Goal: Find specific page/section: Find specific page/section

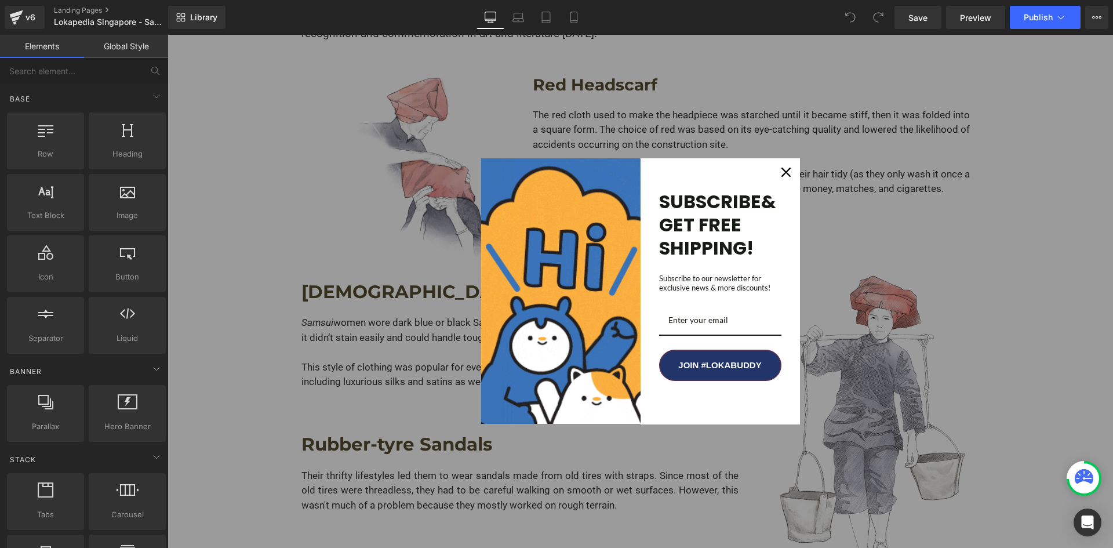
scroll to position [290, 0]
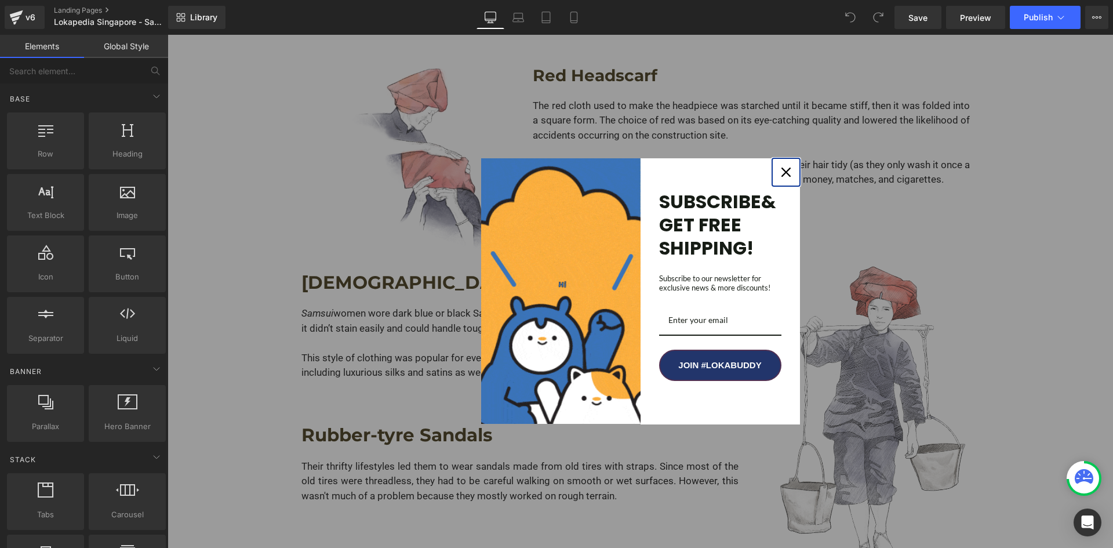
click at [777, 172] on div "Close" at bounding box center [786, 172] width 19 height 19
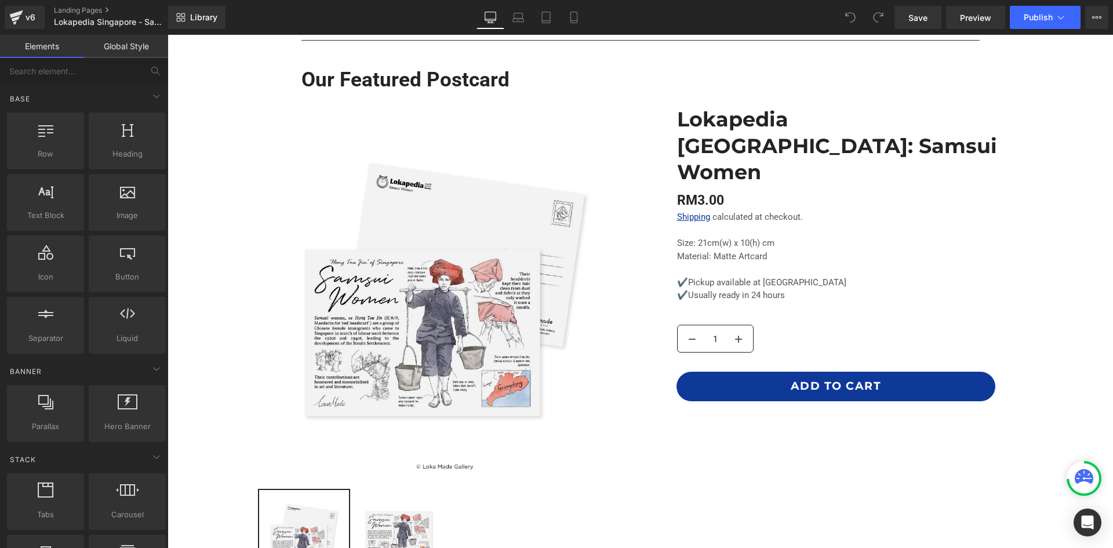
scroll to position [870, 0]
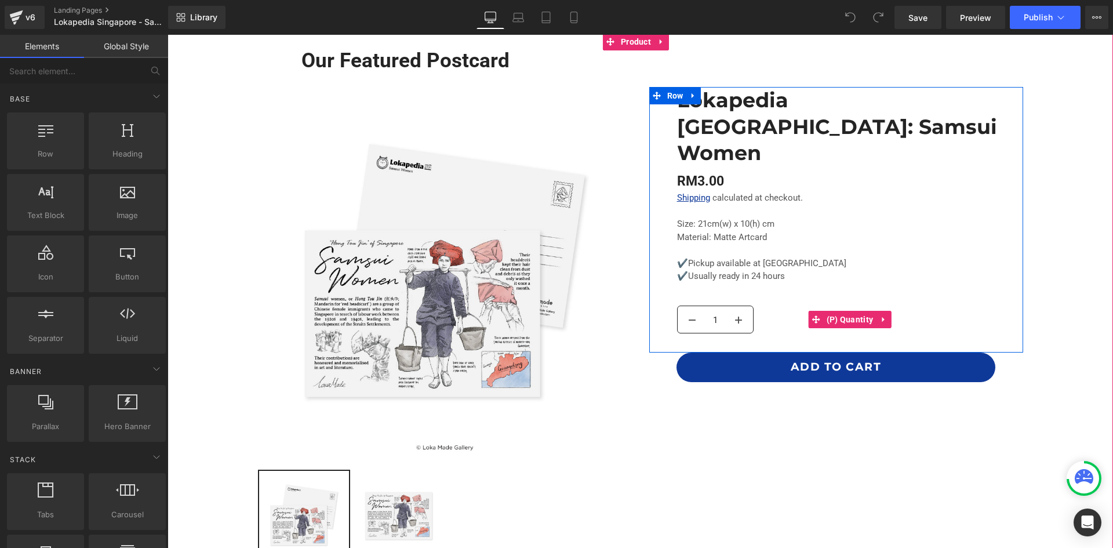
click at [710, 306] on input "1" at bounding box center [715, 320] width 17 height 28
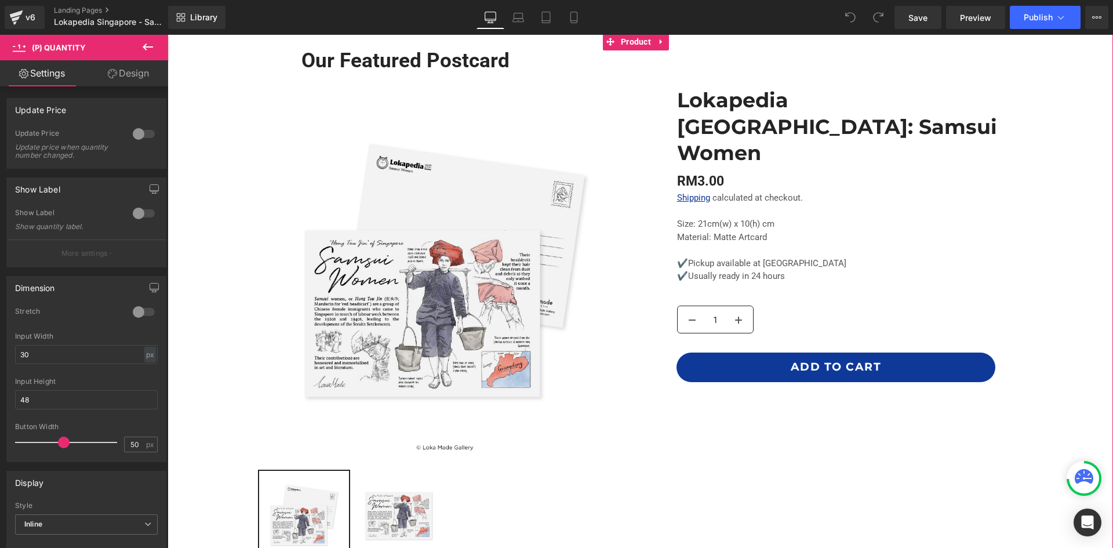
click at [1060, 260] on div "Our Featured Postcard Heading Row Sale Off (P) Image ‹ ›" at bounding box center [641, 308] width 946 height 519
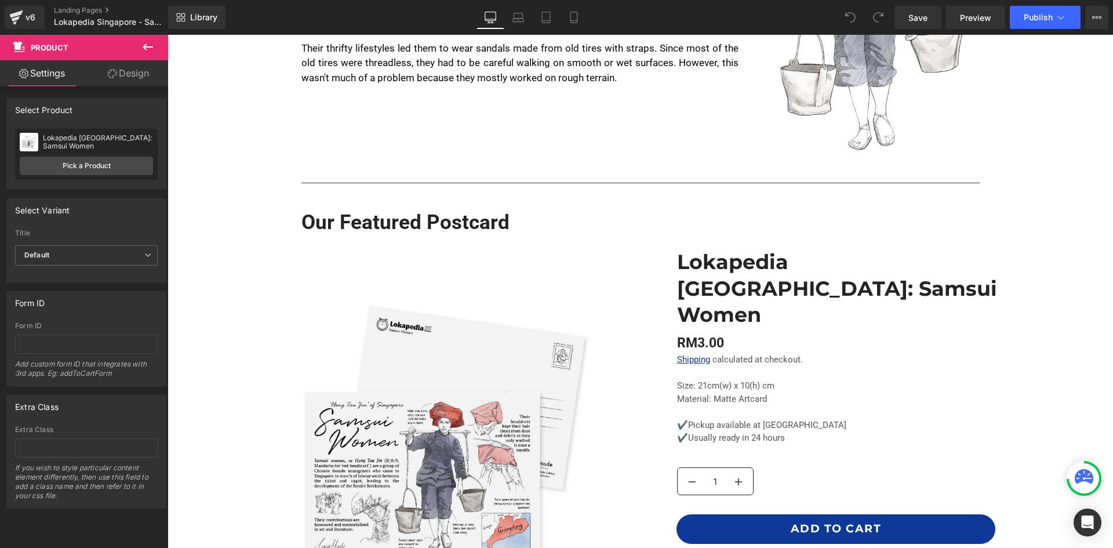
scroll to position [696, 0]
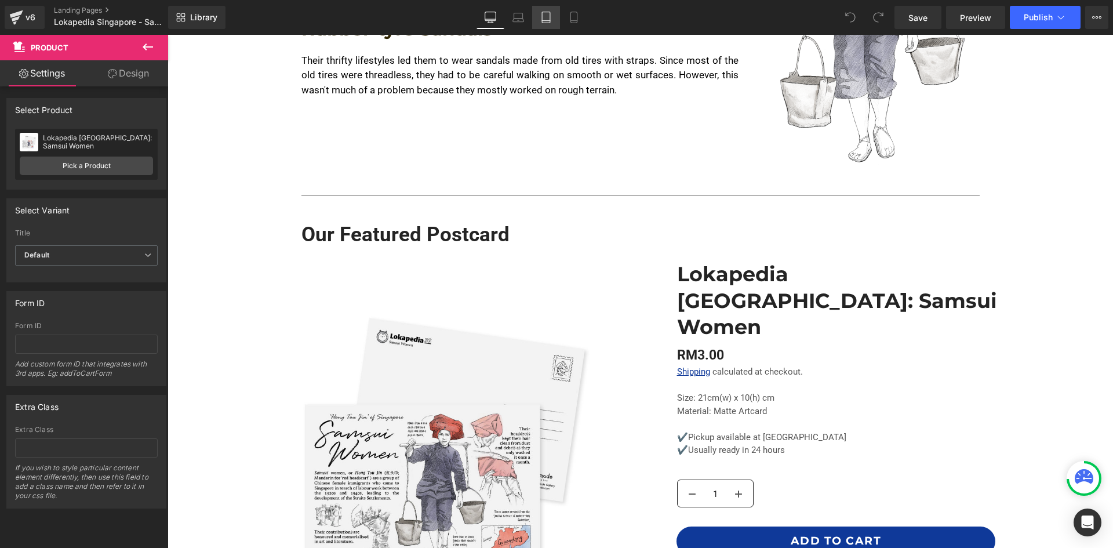
click at [538, 15] on link "Tablet" at bounding box center [546, 17] width 28 height 23
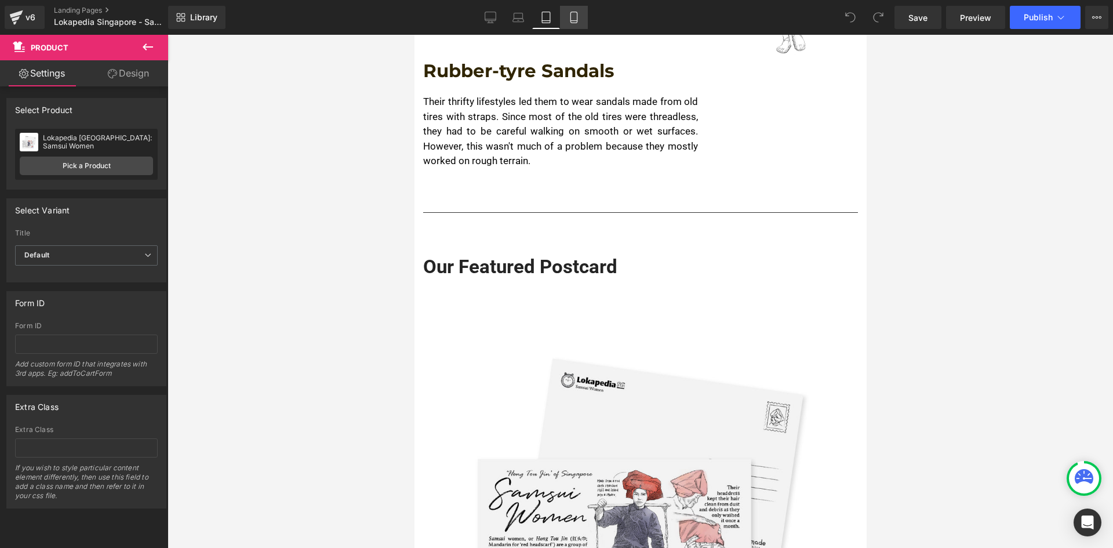
click at [568, 16] on icon at bounding box center [574, 18] width 12 height 12
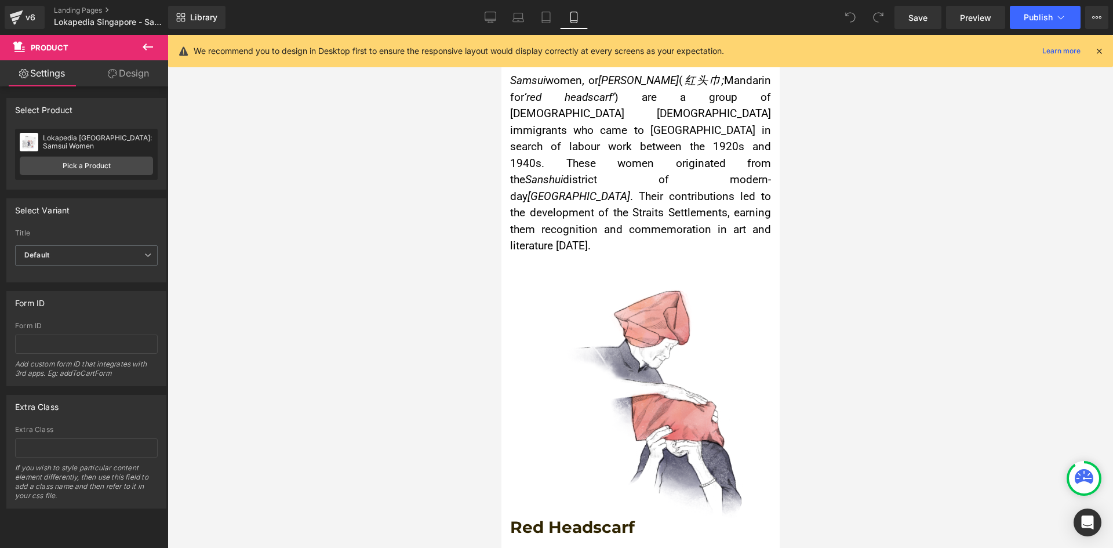
scroll to position [0, 0]
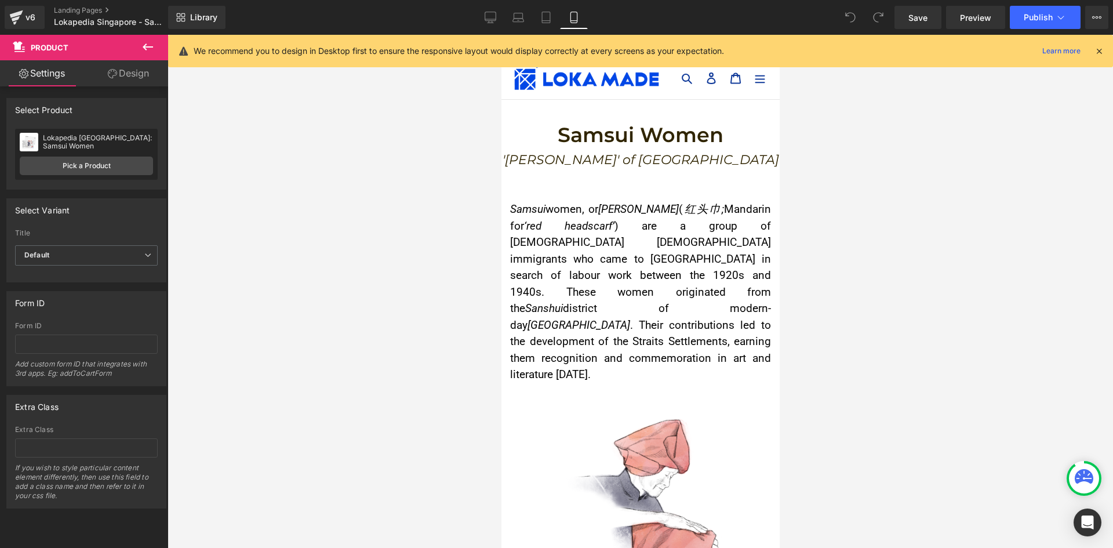
click at [144, 82] on link "Design" at bounding box center [128, 73] width 84 height 26
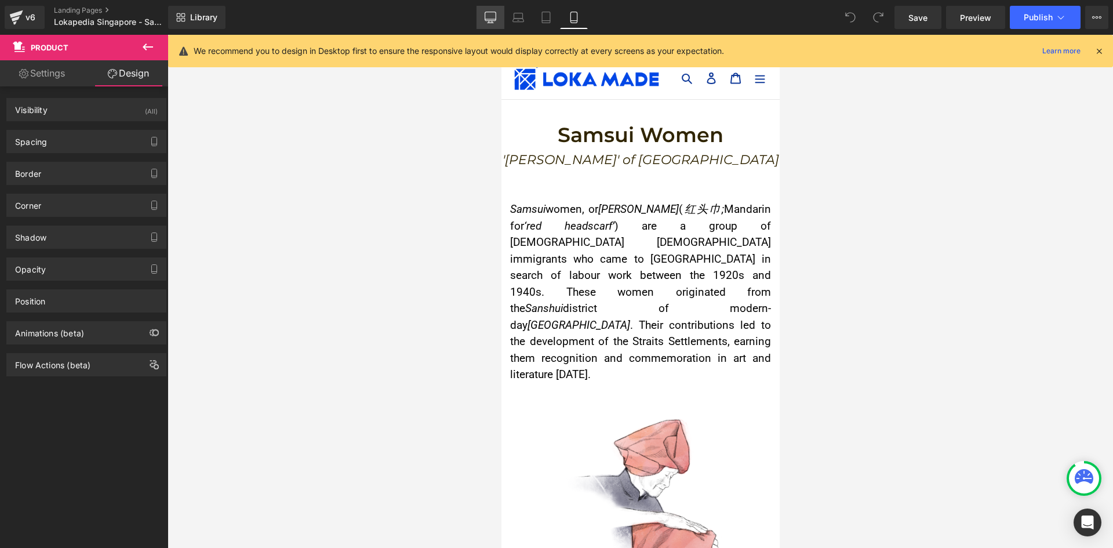
click at [491, 21] on icon at bounding box center [490, 16] width 11 height 9
